Goal: Find specific page/section: Find specific page/section

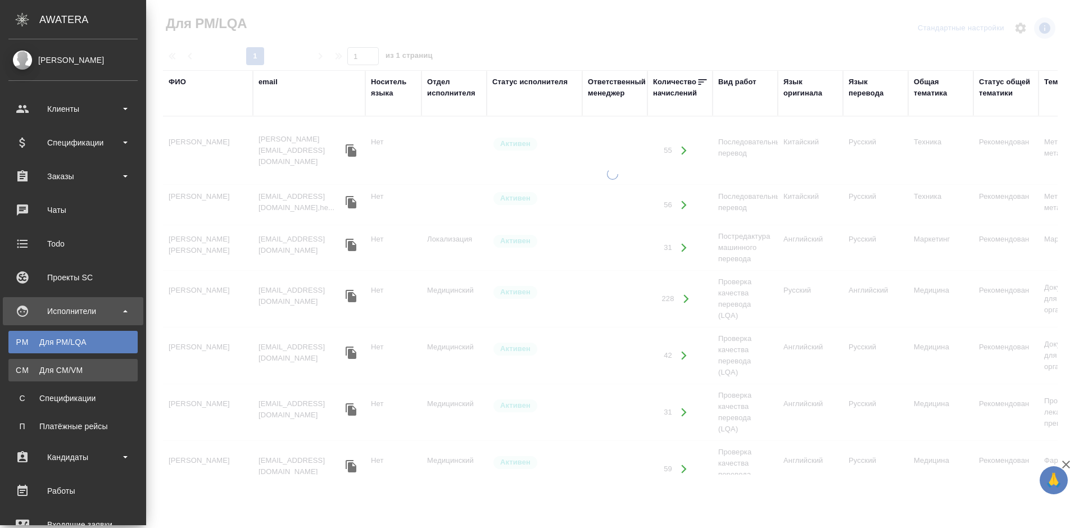
click at [35, 367] on div "Для CM/VM" at bounding box center [73, 370] width 118 height 11
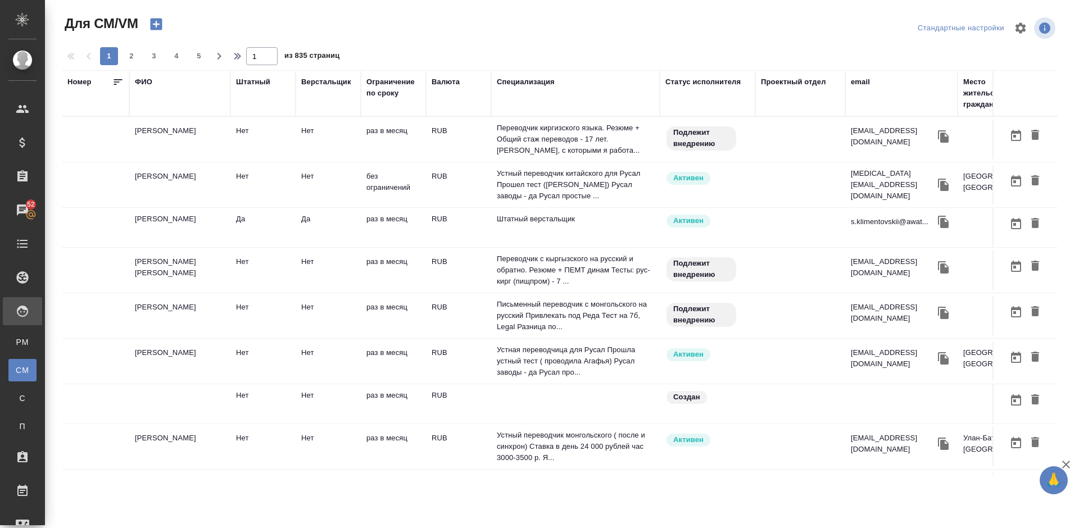
click at [862, 84] on div "email" at bounding box center [860, 81] width 19 height 11
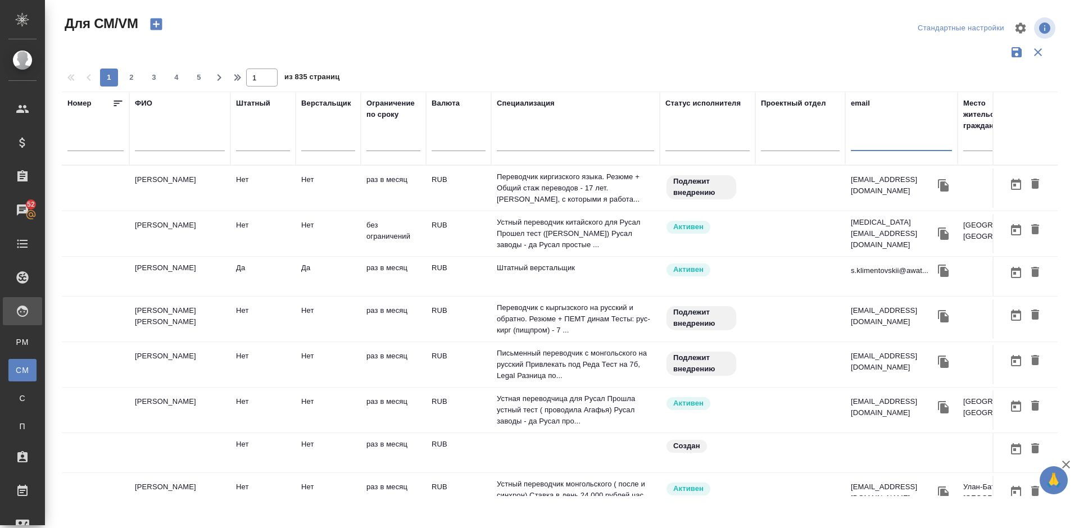
paste input "[EMAIL_ADDRESS][DOMAIN_NAME]"
click at [880, 144] on input "text" at bounding box center [901, 144] width 101 height 14
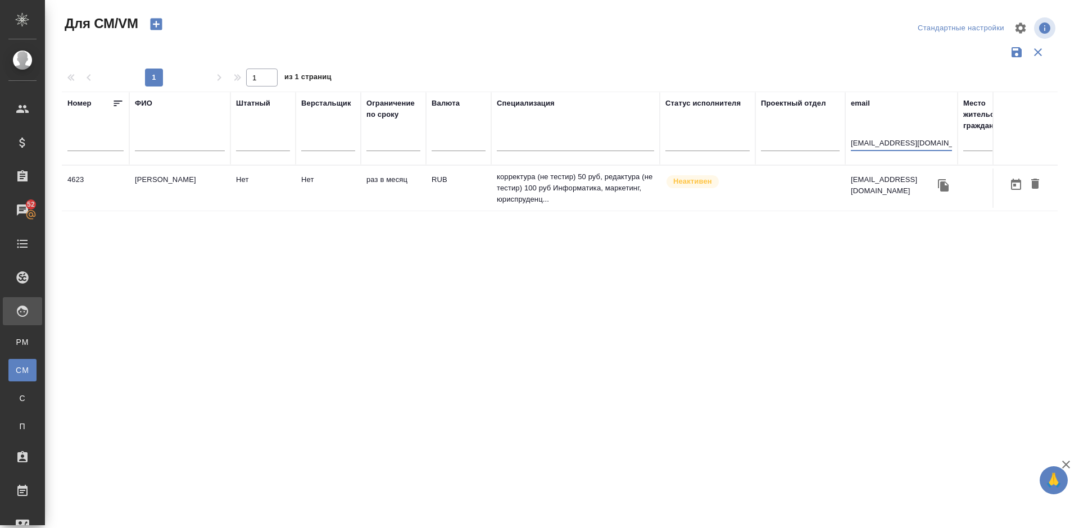
type input "[EMAIL_ADDRESS][DOMAIN_NAME]"
click at [201, 197] on td "[PERSON_NAME]" at bounding box center [179, 188] width 101 height 39
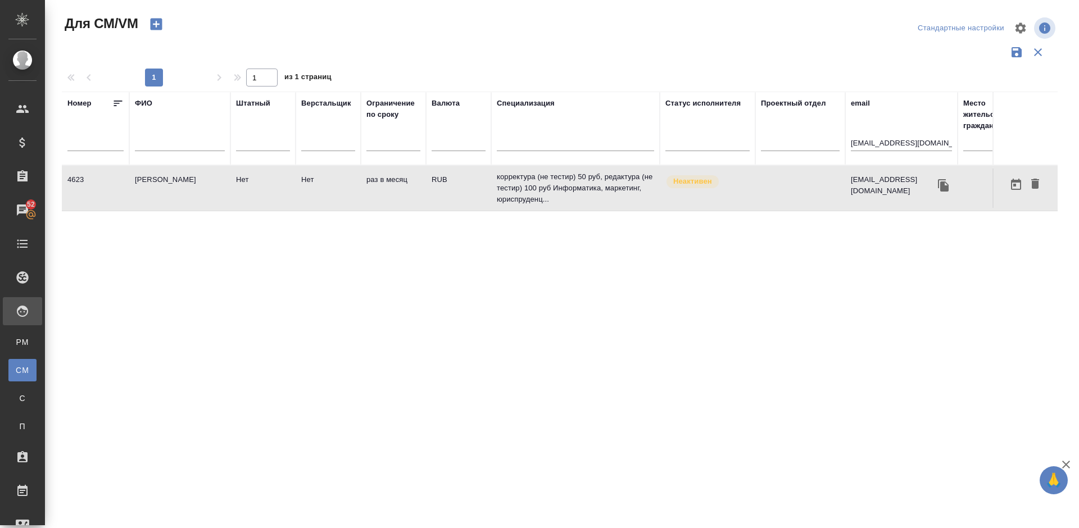
click at [201, 197] on td "[PERSON_NAME]" at bounding box center [179, 188] width 101 height 39
click at [199, 197] on td "[PERSON_NAME]" at bounding box center [179, 188] width 101 height 39
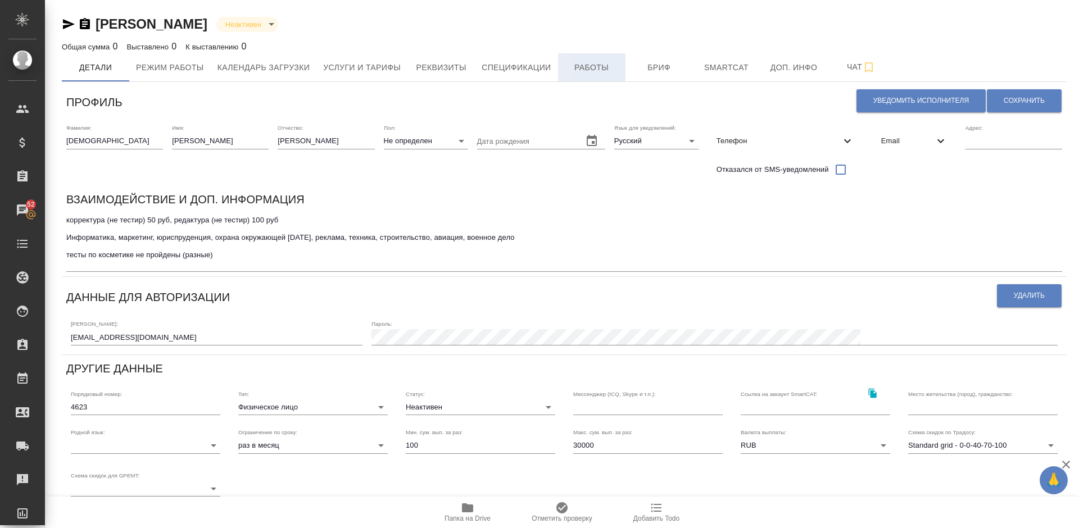
click at [586, 58] on button "Работы" at bounding box center [591, 67] width 67 height 28
